Goal: Obtain resource: Download file/media

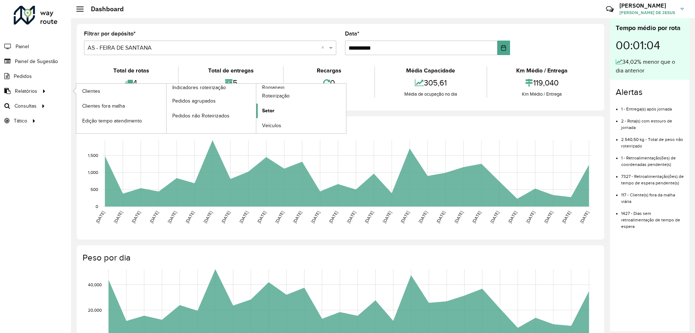
click at [289, 108] on link "Setor" at bounding box center [301, 111] width 90 height 14
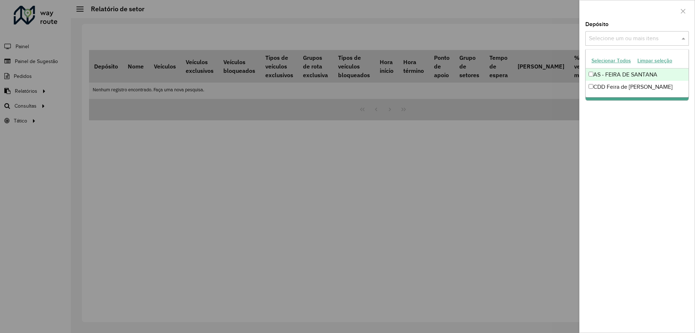
click at [624, 36] on input "text" at bounding box center [633, 38] width 93 height 9
click at [605, 84] on div "CDD Feira de [PERSON_NAME]" at bounding box center [637, 87] width 103 height 12
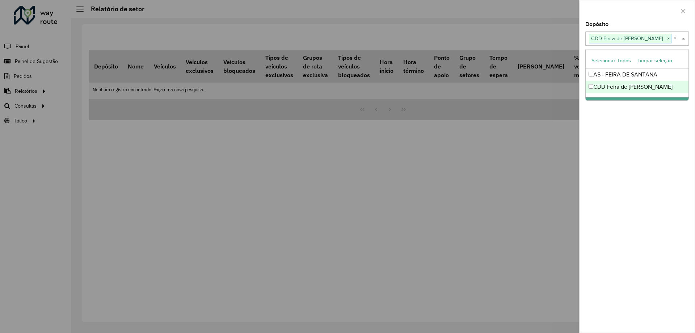
click at [606, 117] on div "Depósito Selecione um ou mais itens CDD Feira de Santana × × Grupo de Depósito …" at bounding box center [637, 177] width 115 height 311
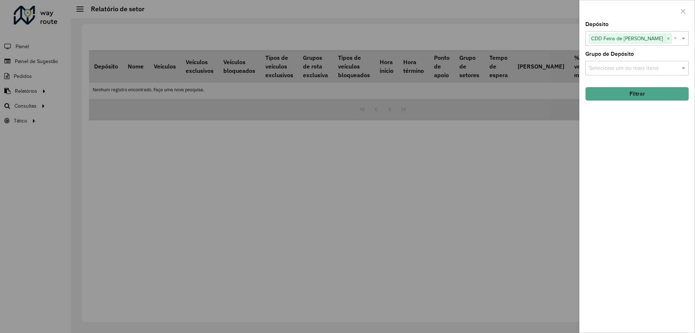
click at [618, 95] on button "Filtrar" at bounding box center [638, 94] width 104 height 14
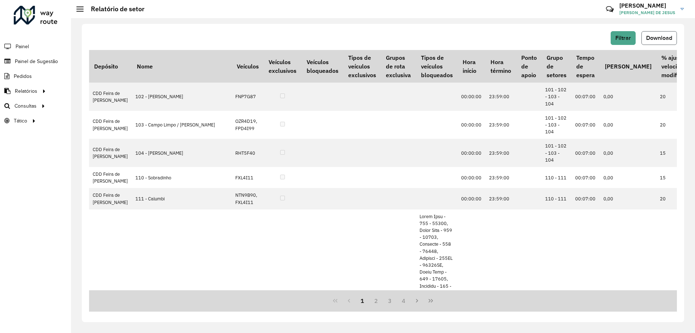
click at [657, 41] on button "Download" at bounding box center [659, 38] width 35 height 14
